Goal: Check status: Check status

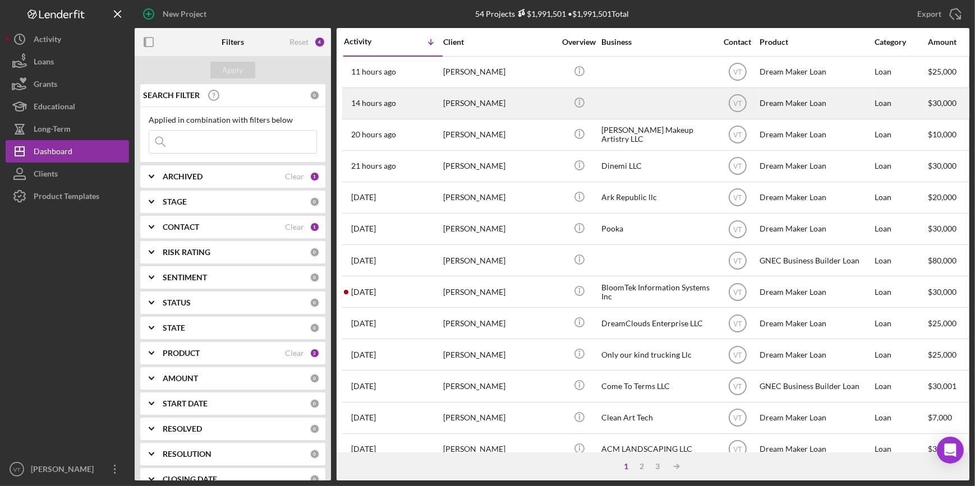
click at [477, 104] on div "[PERSON_NAME]" at bounding box center [499, 104] width 112 height 30
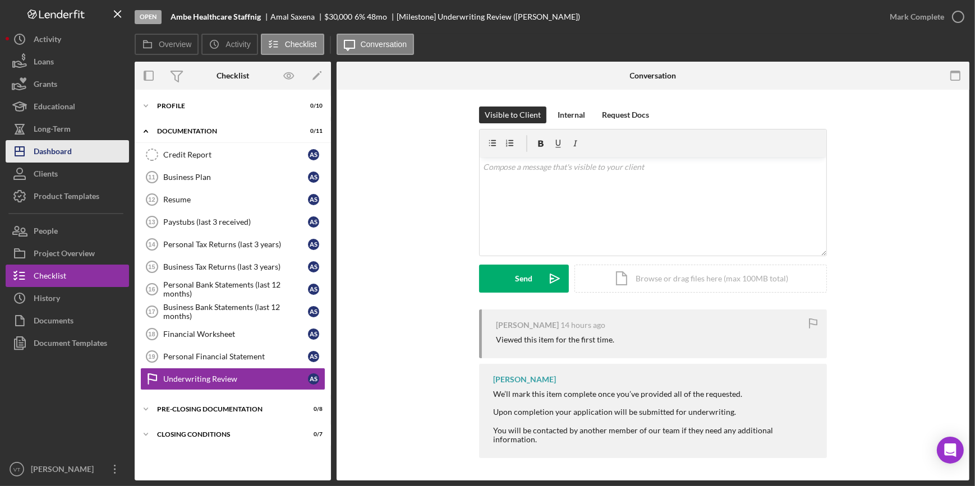
click at [79, 151] on button "Icon/Dashboard Dashboard" at bounding box center [67, 151] width 123 height 22
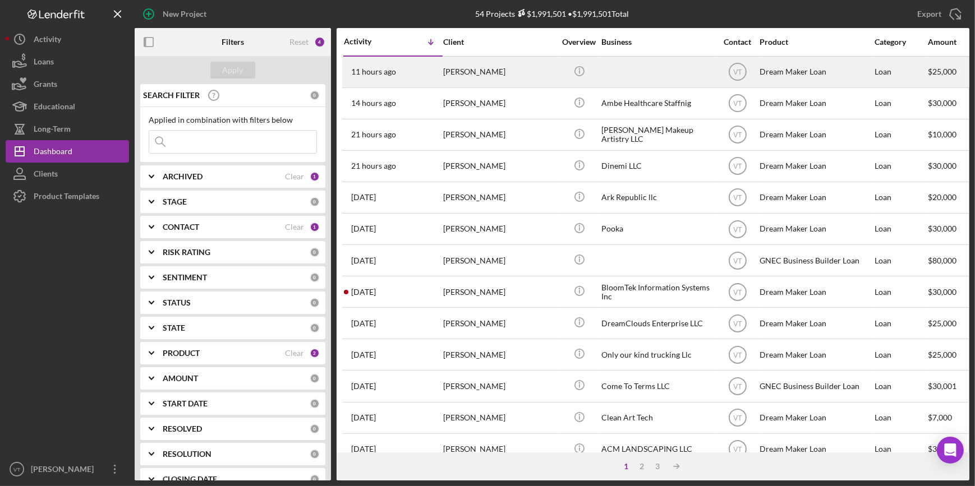
click at [454, 77] on div "[PERSON_NAME]" at bounding box center [499, 72] width 112 height 30
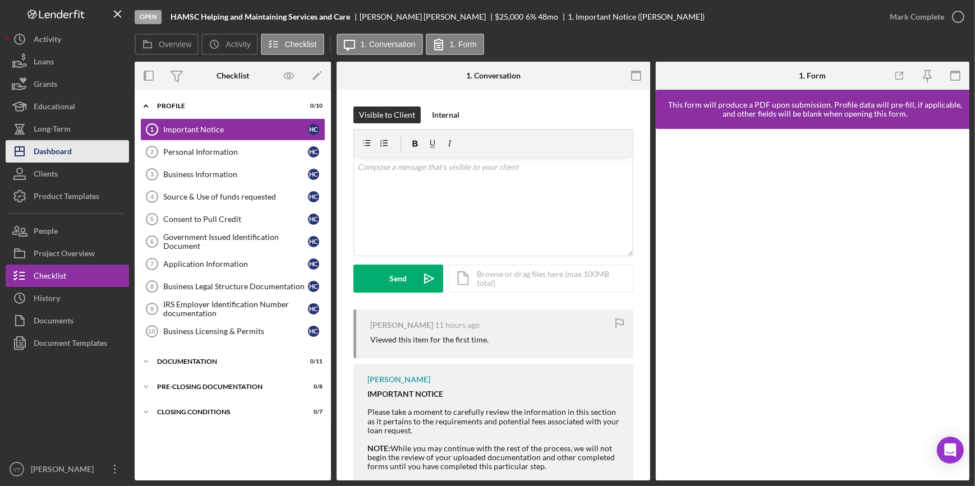
click at [90, 148] on button "Icon/Dashboard Dashboard" at bounding box center [67, 151] width 123 height 22
